Goal: Navigation & Orientation: Find specific page/section

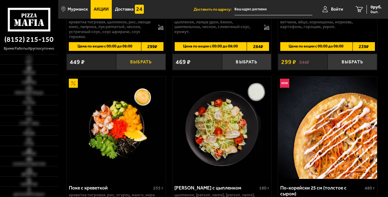
scroll to position [535, 0]
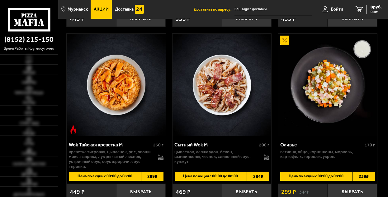
click at [106, 7] on span "Акции" at bounding box center [101, 9] width 15 height 4
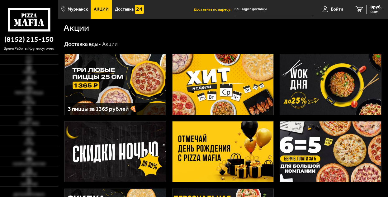
click at [210, 78] on img at bounding box center [223, 84] width 101 height 60
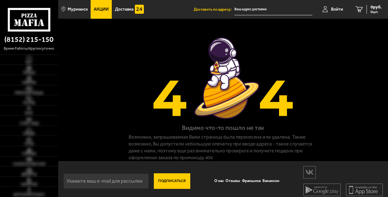
scroll to position [11, 0]
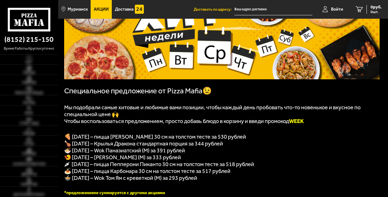
scroll to position [76, 0]
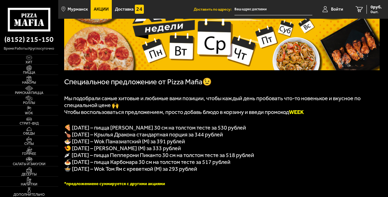
click at [319, 133] on p "🍗 [DATE] – Крылья Дракона стандартная порция за 344 рублей" at bounding box center [222, 134] width 316 height 7
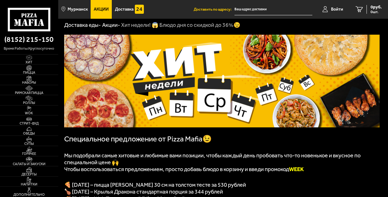
scroll to position [0, 0]
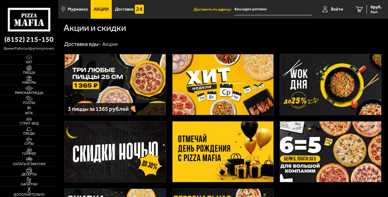
click at [308, 83] on img at bounding box center [330, 84] width 101 height 60
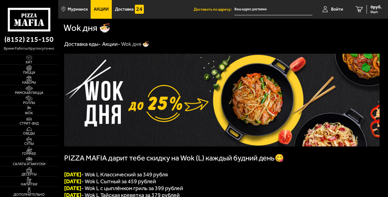
scroll to position [32, 0]
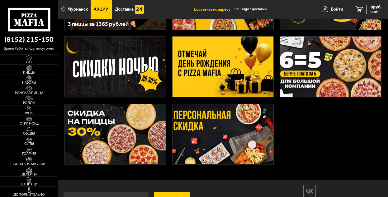
scroll to position [97, 0]
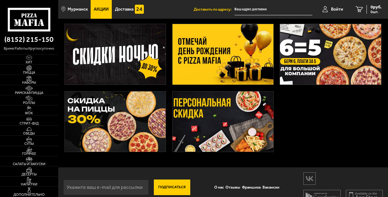
click at [190, 124] on img at bounding box center [223, 121] width 101 height 60
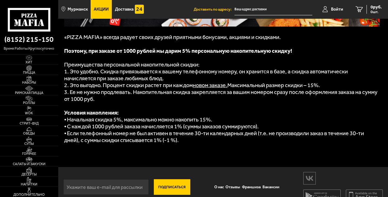
scroll to position [129, 0]
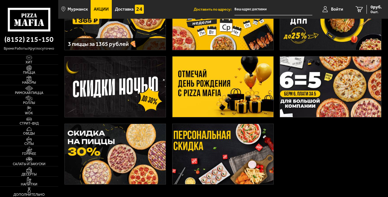
click at [152, 91] on img at bounding box center [115, 86] width 101 height 60
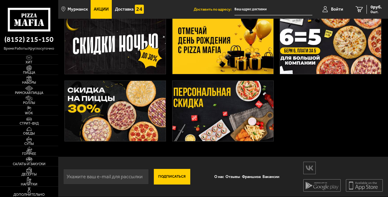
scroll to position [65, 0]
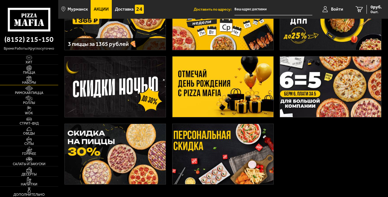
click at [30, 82] on span "Наборы" at bounding box center [29, 82] width 58 height 3
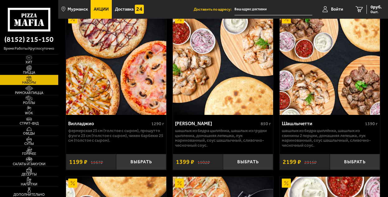
scroll to position [223, 0]
